Goal: Use online tool/utility: Utilize a website feature to perform a specific function

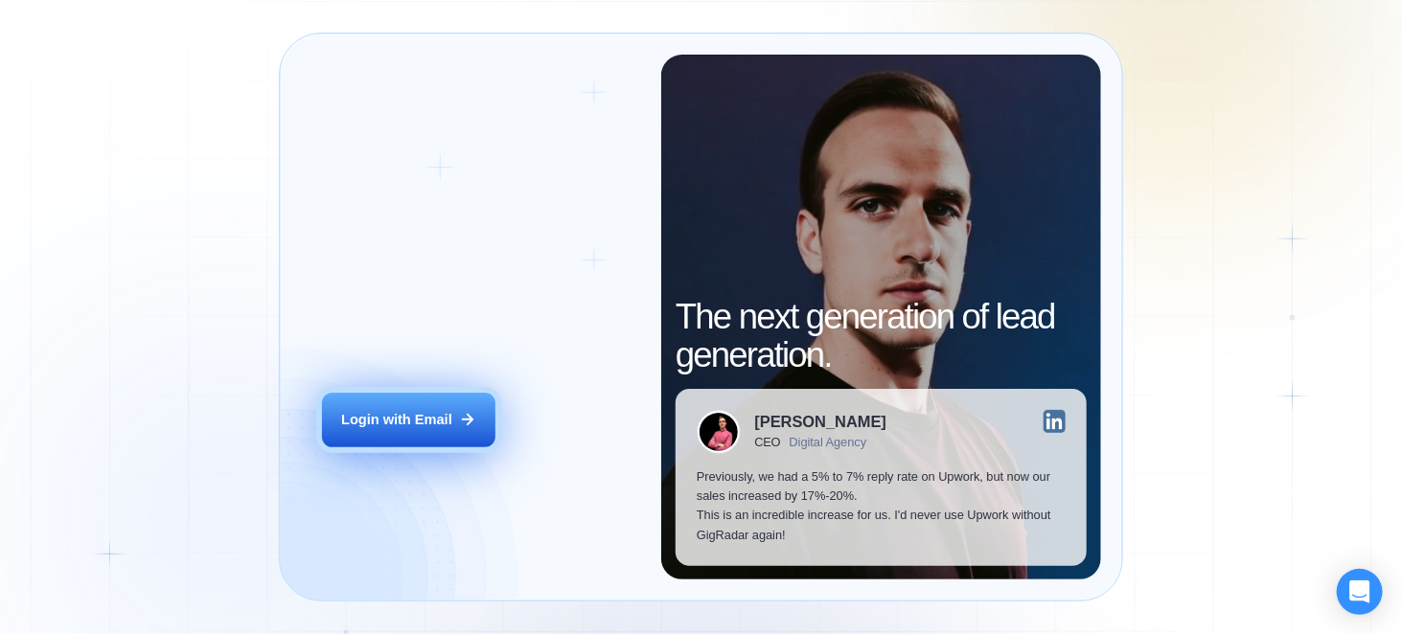
click at [459, 411] on icon at bounding box center [467, 419] width 17 height 17
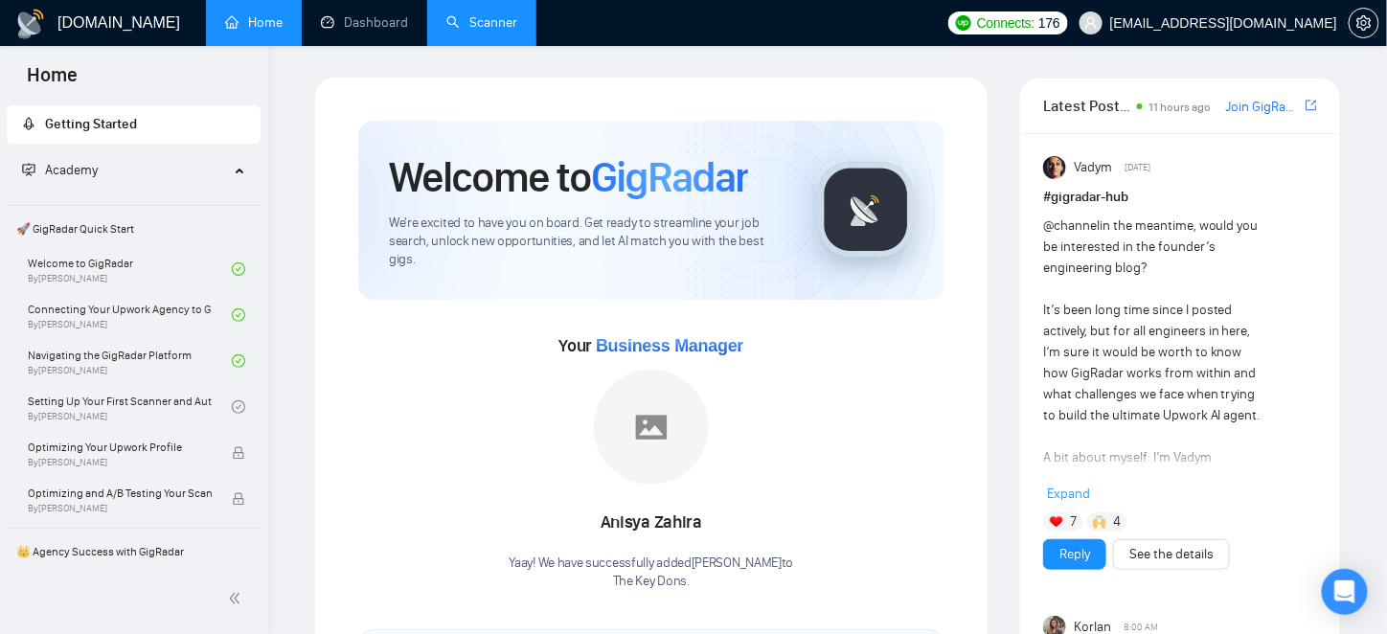
click at [484, 18] on link "Scanner" at bounding box center [482, 22] width 71 height 16
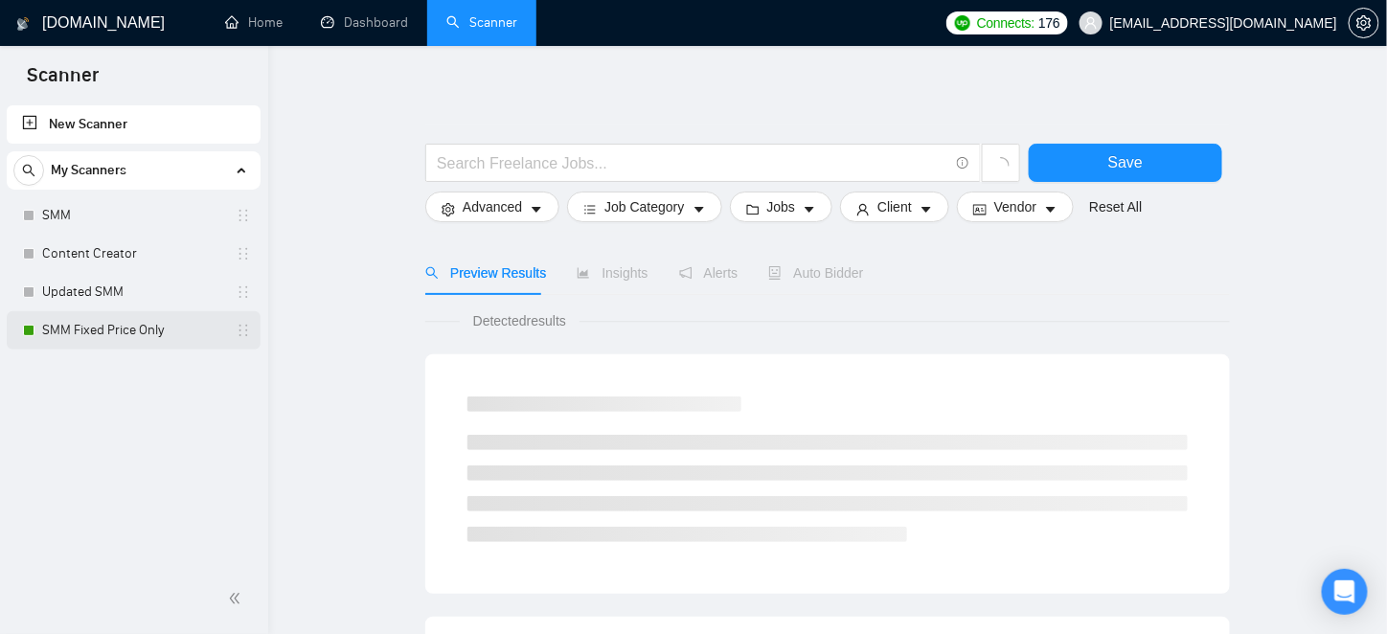
click at [98, 336] on link "SMM Fixed Price Only" at bounding box center [133, 330] width 182 height 38
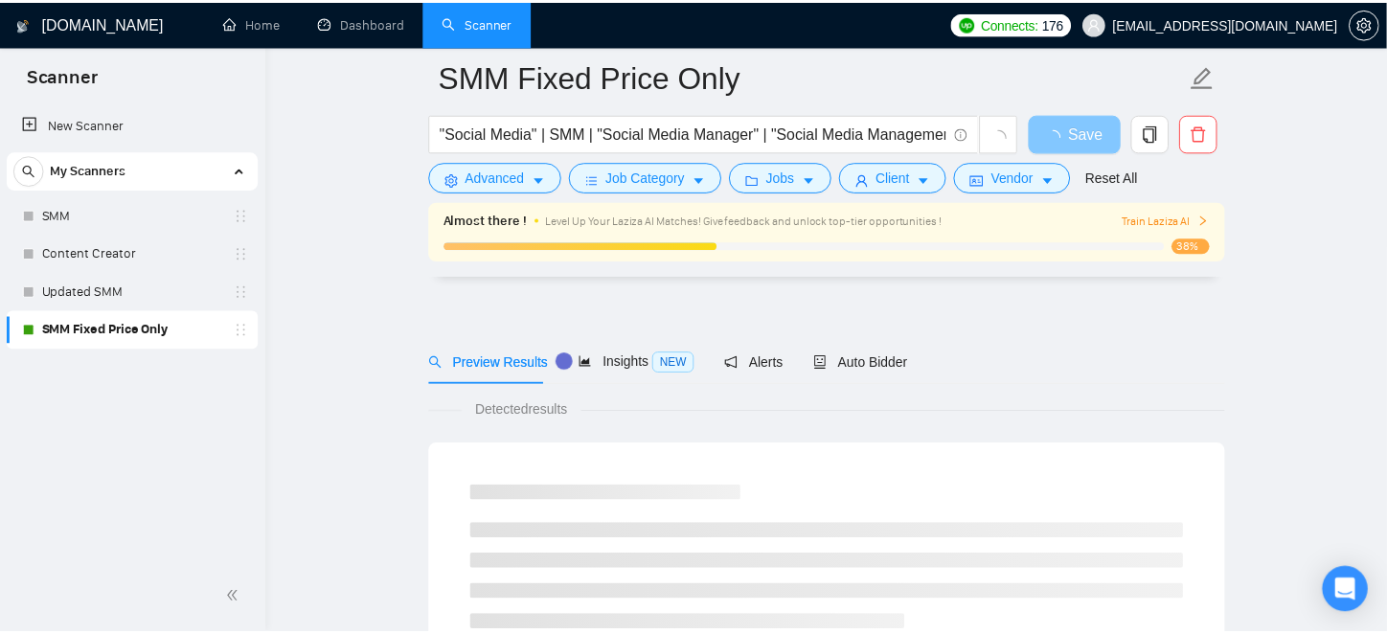
scroll to position [96, 0]
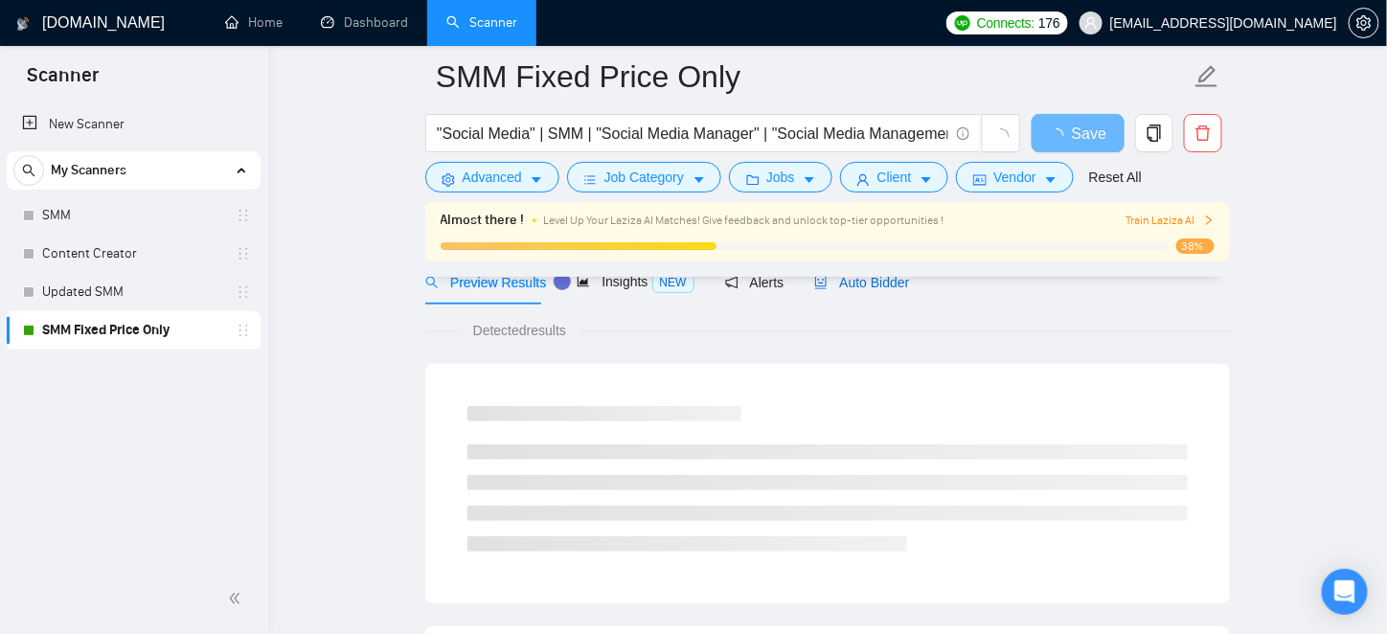
click at [860, 285] on span "Auto Bidder" at bounding box center [861, 282] width 95 height 15
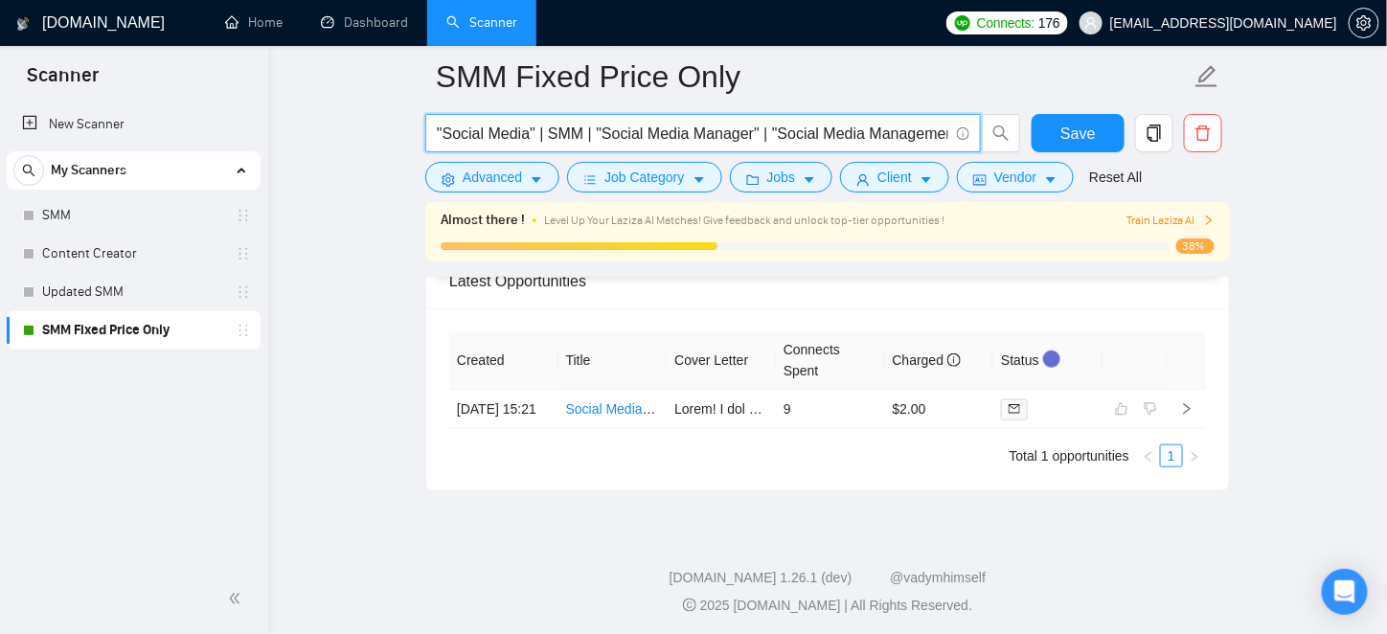
scroll to position [0, 12]
drag, startPoint x: 876, startPoint y: 130, endPoint x: 1021, endPoint y: 127, distance: 145.7
click at [1021, 127] on div ""Social Media" | SMM | "Social Media Manager" | "Social Media Management"" at bounding box center [724, 138] width 604 height 48
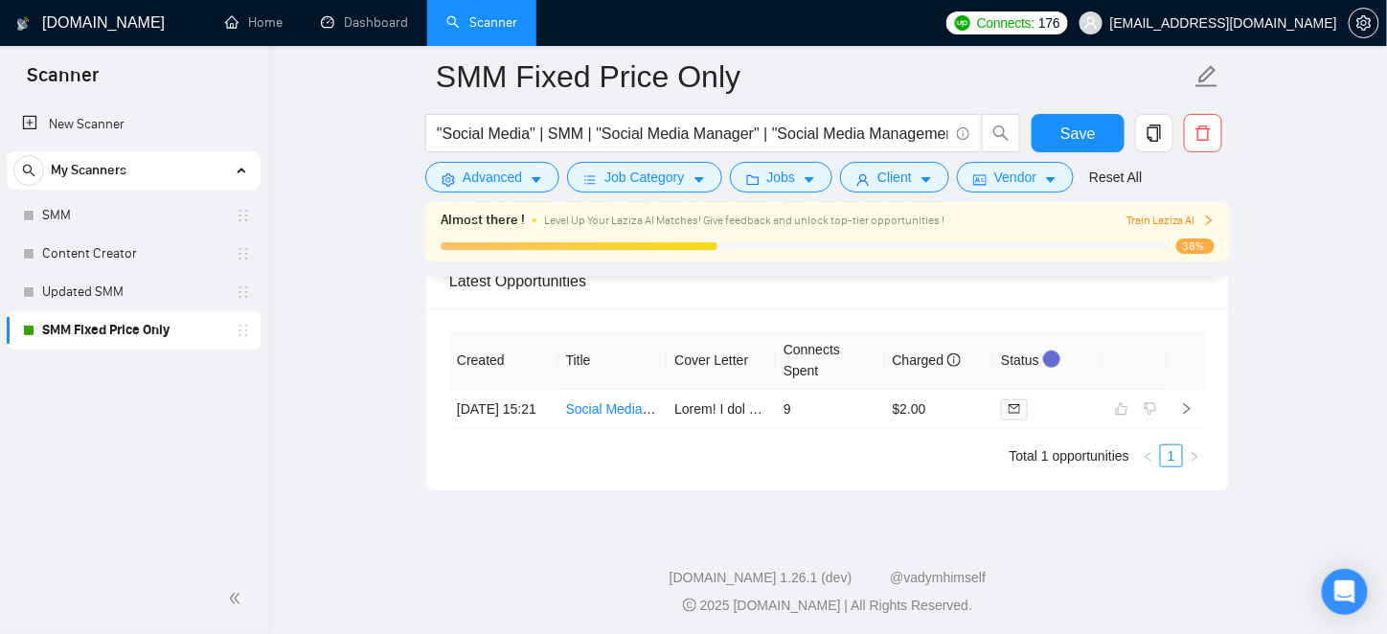
click at [368, 614] on footer "GigRadar.io 1.26.1 (dev) @vadymhimself 2025 GigRadar.io | All Rights Reserved." at bounding box center [827, 580] width 1119 height 117
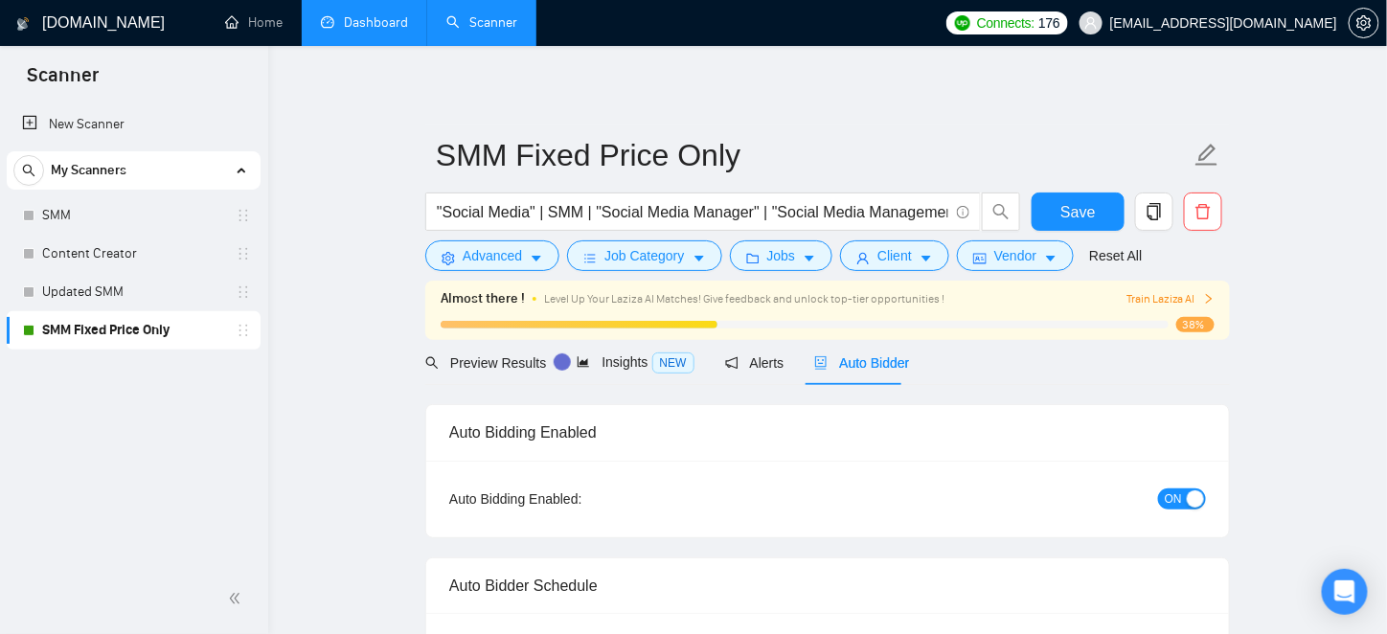
scroll to position [5161, 0]
